Goal: Book appointment/travel/reservation

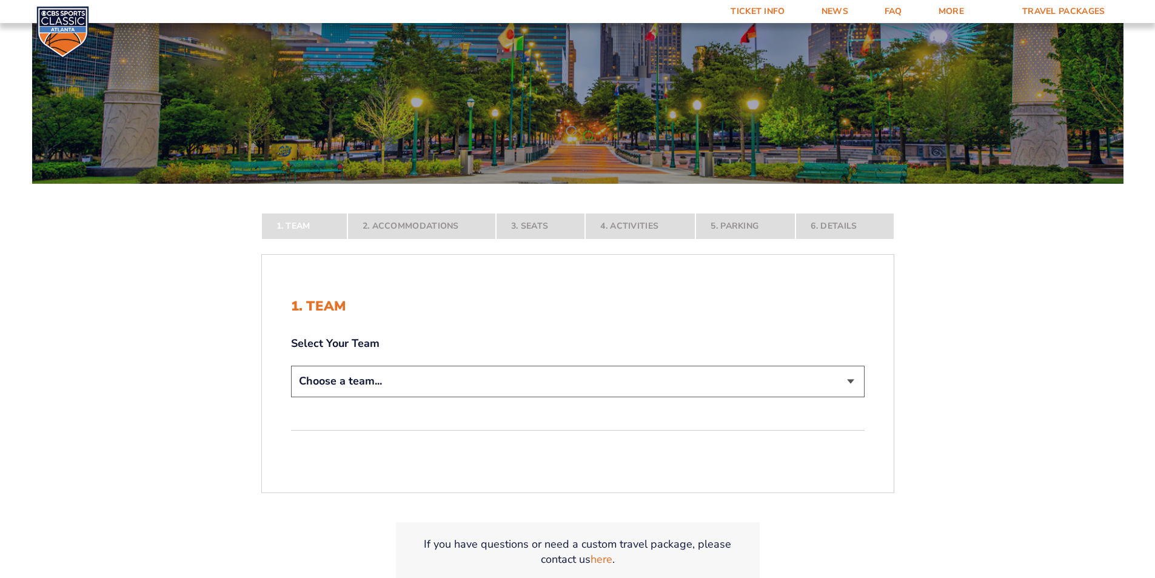
scroll to position [121, 0]
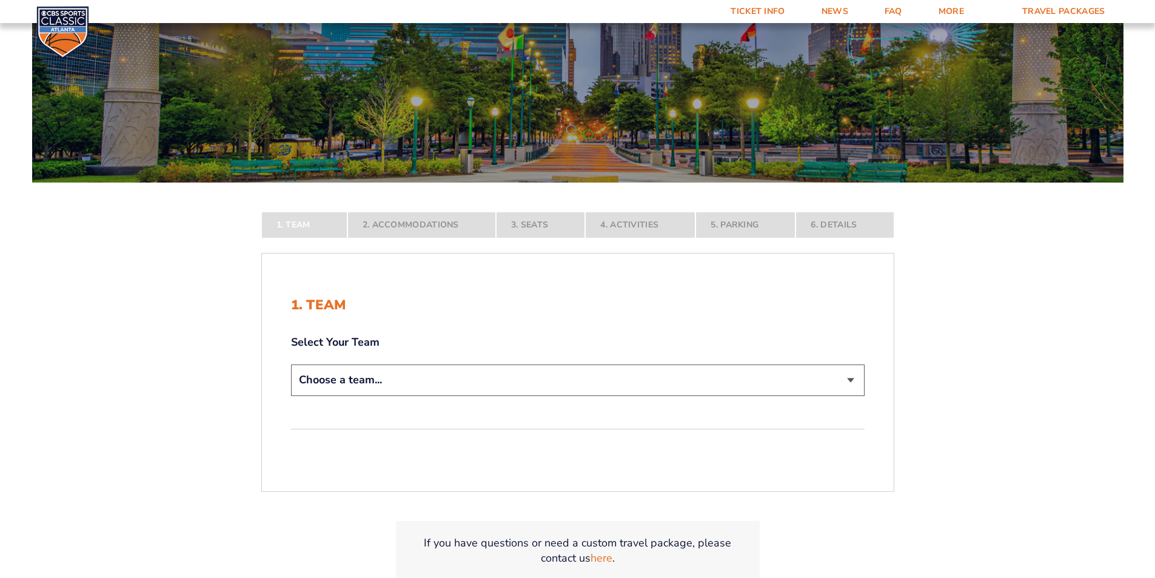
click at [393, 378] on select "Choose a team... [US_STATE] Wildcats [US_STATE] State Buckeyes [US_STATE] Tar H…" at bounding box center [577, 379] width 573 height 31
select select "12956"
click at [291, 395] on select "Choose a team... [US_STATE] Wildcats [US_STATE] State Buckeyes [US_STATE] Tar H…" at bounding box center [577, 379] width 573 height 31
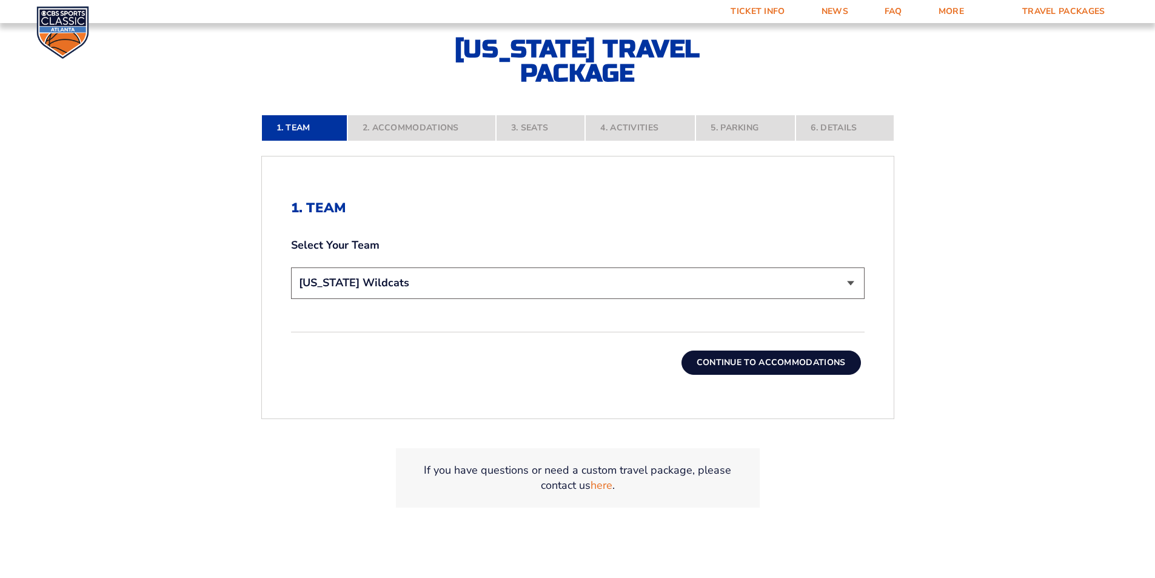
scroll to position [364, 0]
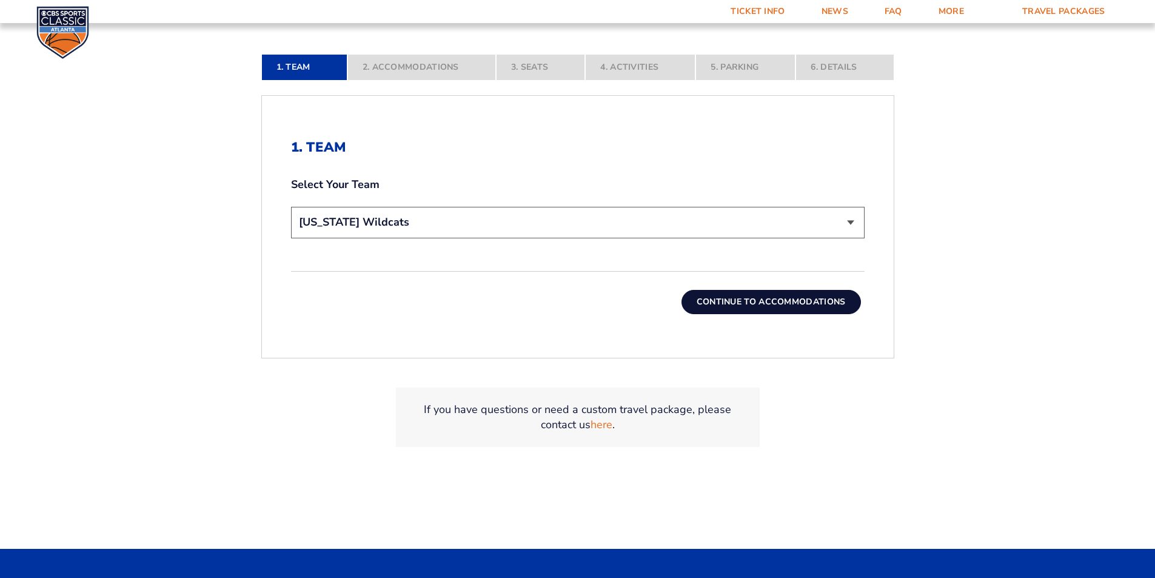
click at [802, 297] on button "Continue To Accommodations" at bounding box center [770, 302] width 179 height 24
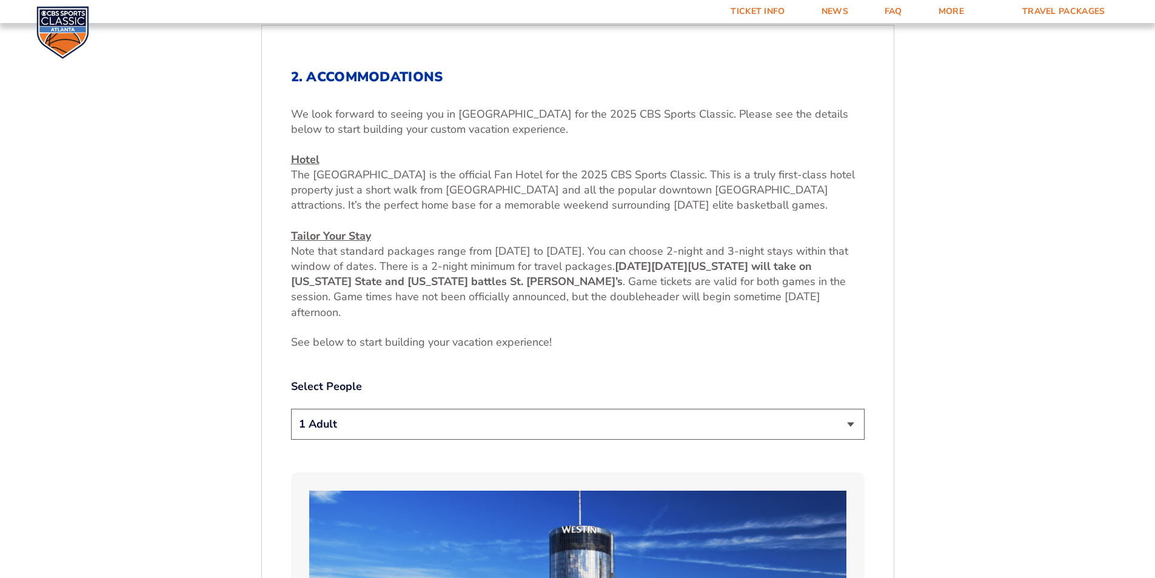
scroll to position [455, 0]
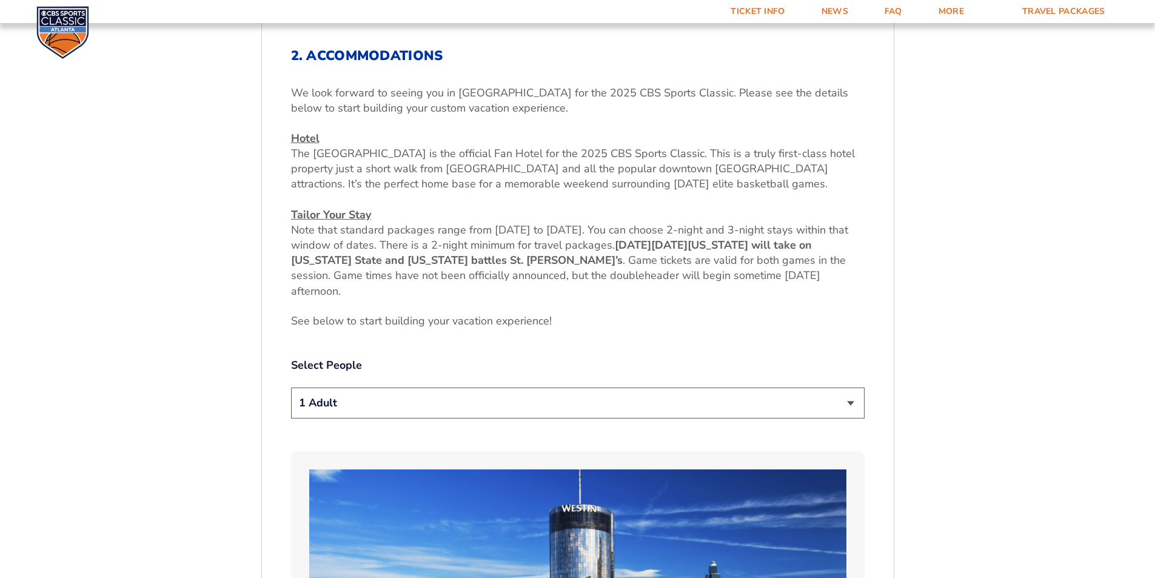
click at [848, 403] on select "1 Adult 2 Adults 3 Adults 4 Adults 2 Adults + 1 Child 2 Adults + 2 Children 2 A…" at bounding box center [577, 402] width 573 height 31
select select "2 Adults"
click at [291, 387] on select "1 Adult 2 Adults 3 Adults 4 Adults 2 Adults + 1 Child 2 Adults + 2 Children 2 A…" at bounding box center [577, 402] width 573 height 31
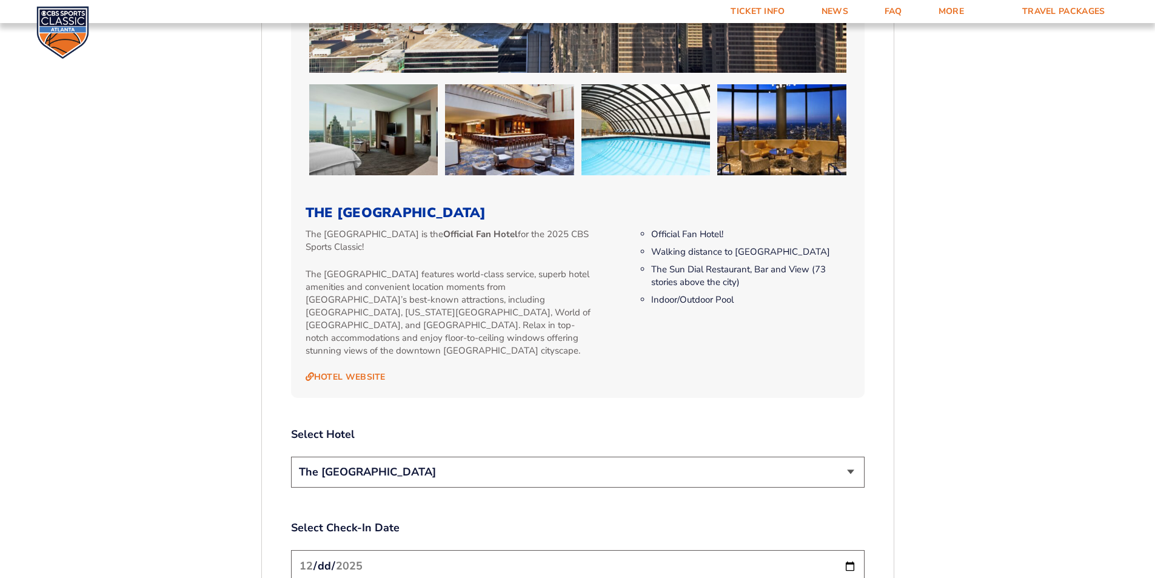
scroll to position [1183, 0]
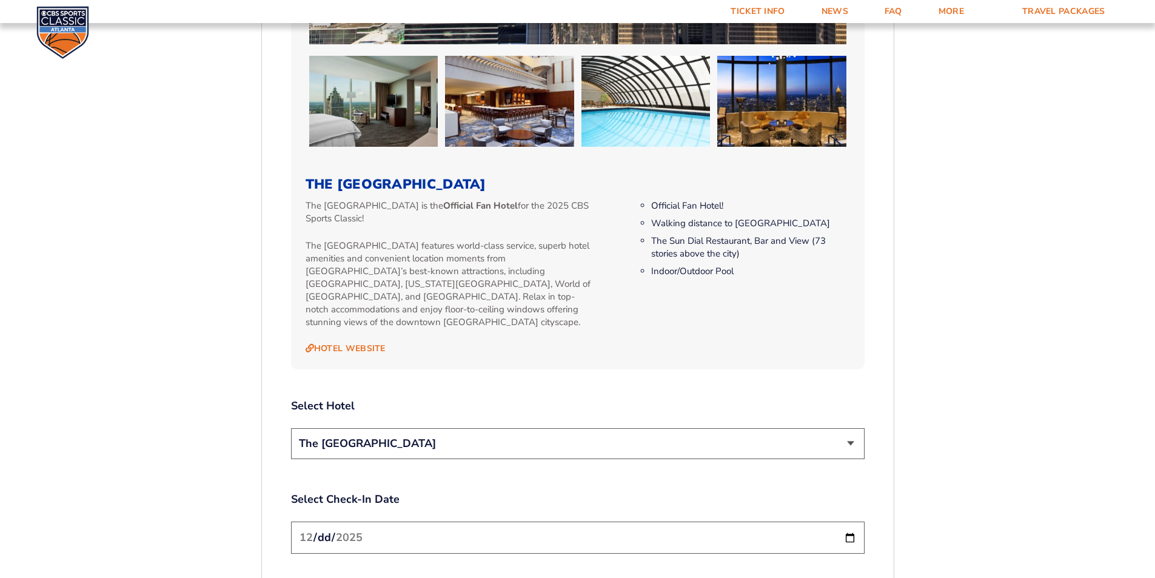
click at [764, 526] on input "[DATE]" at bounding box center [577, 537] width 573 height 32
click at [440, 521] on input "[DATE]" at bounding box center [577, 537] width 573 height 32
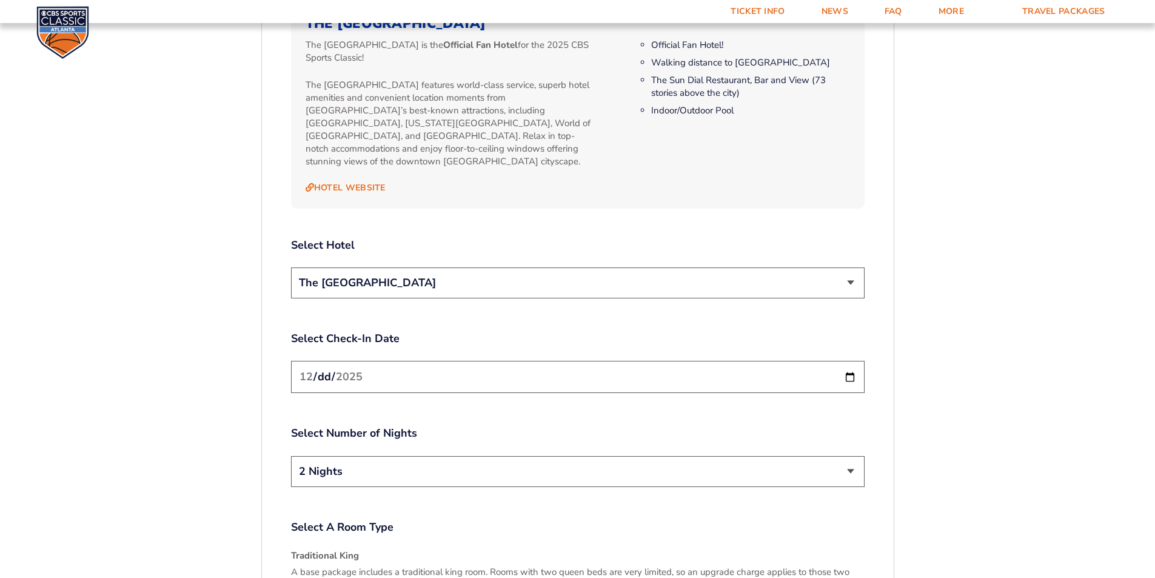
scroll to position [1365, 0]
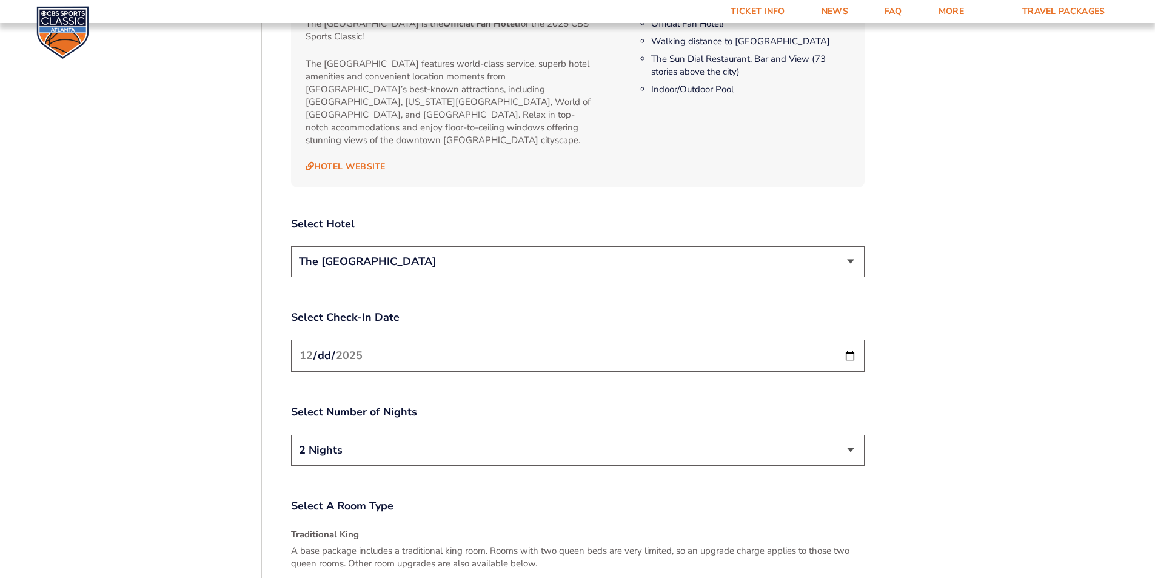
click at [849, 246] on select "The [GEOGRAPHIC_DATA]" at bounding box center [577, 261] width 573 height 31
click at [291, 246] on select "The [GEOGRAPHIC_DATA]" at bounding box center [577, 261] width 573 height 31
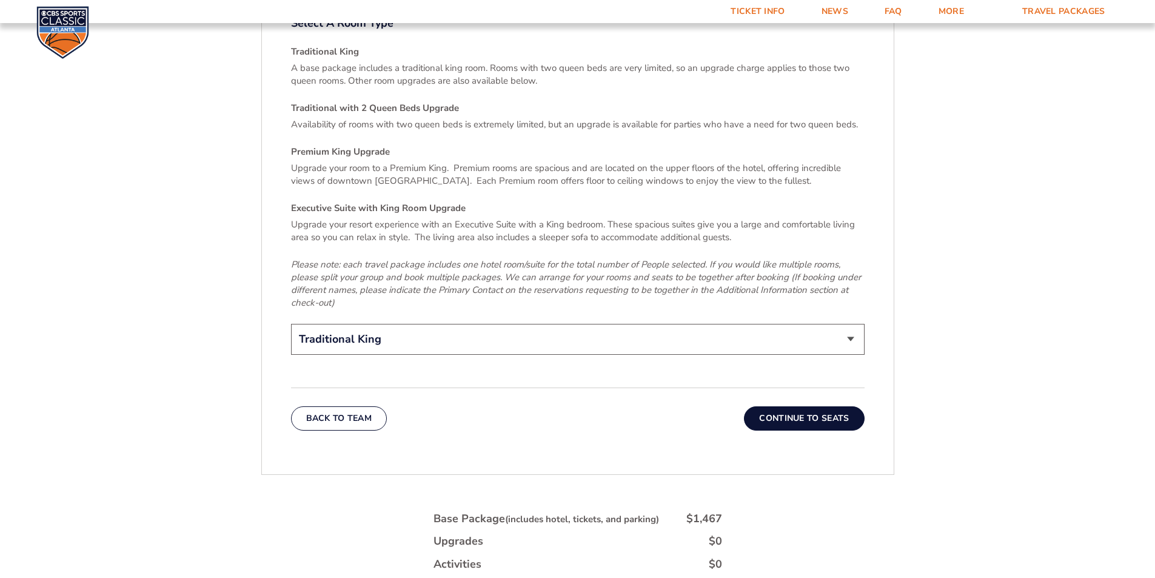
scroll to position [1850, 0]
click at [768, 404] on button "Continue To Seats" at bounding box center [804, 416] width 120 height 24
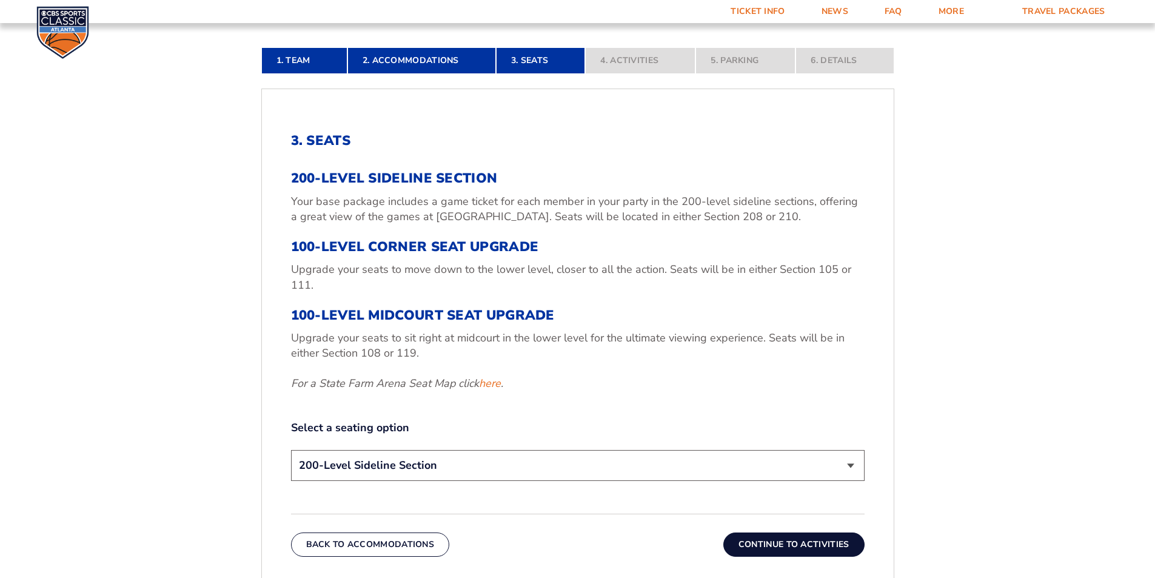
scroll to position [273, 0]
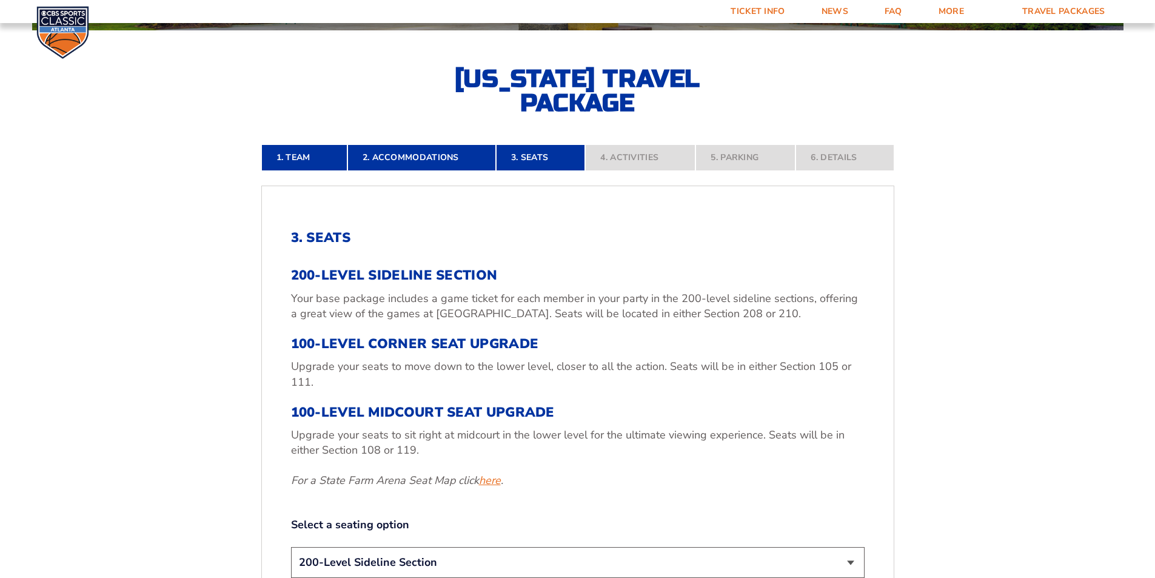
click at [487, 480] on link "here" at bounding box center [490, 480] width 22 height 15
